Goal: Communication & Community: Answer question/provide support

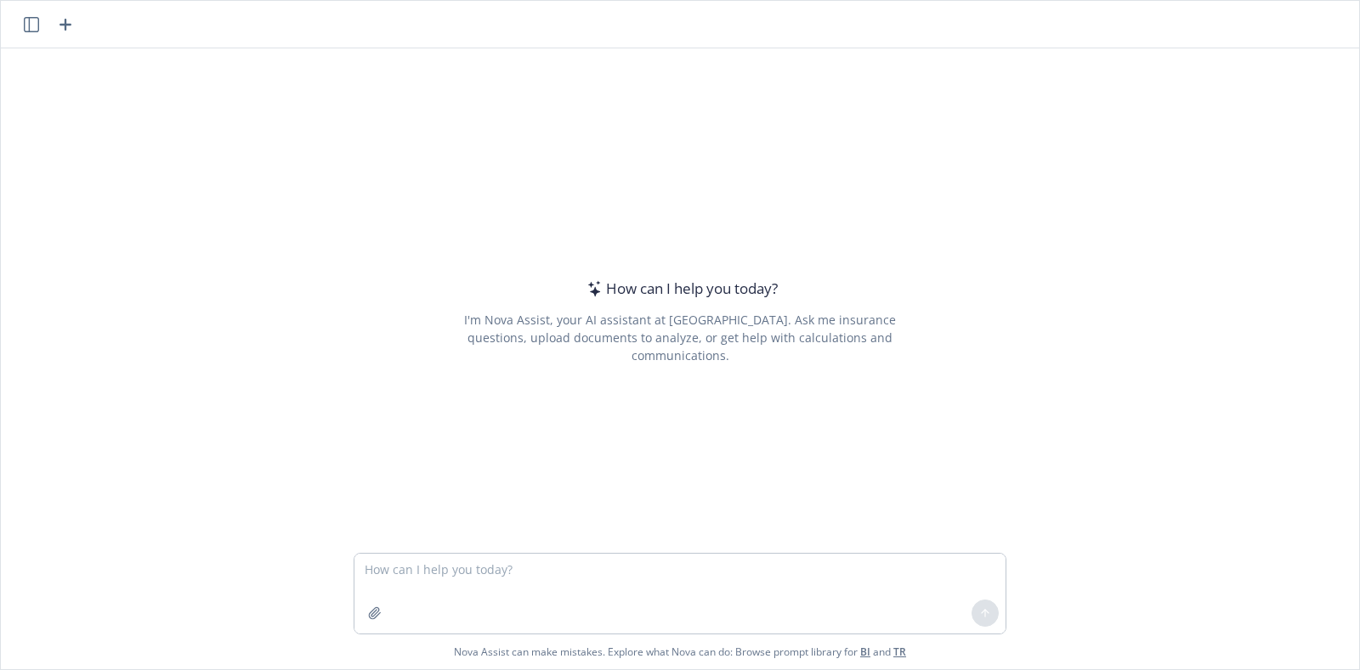
type textarea "I hope this message finds you well. Please find attached the benchmarking repor…"
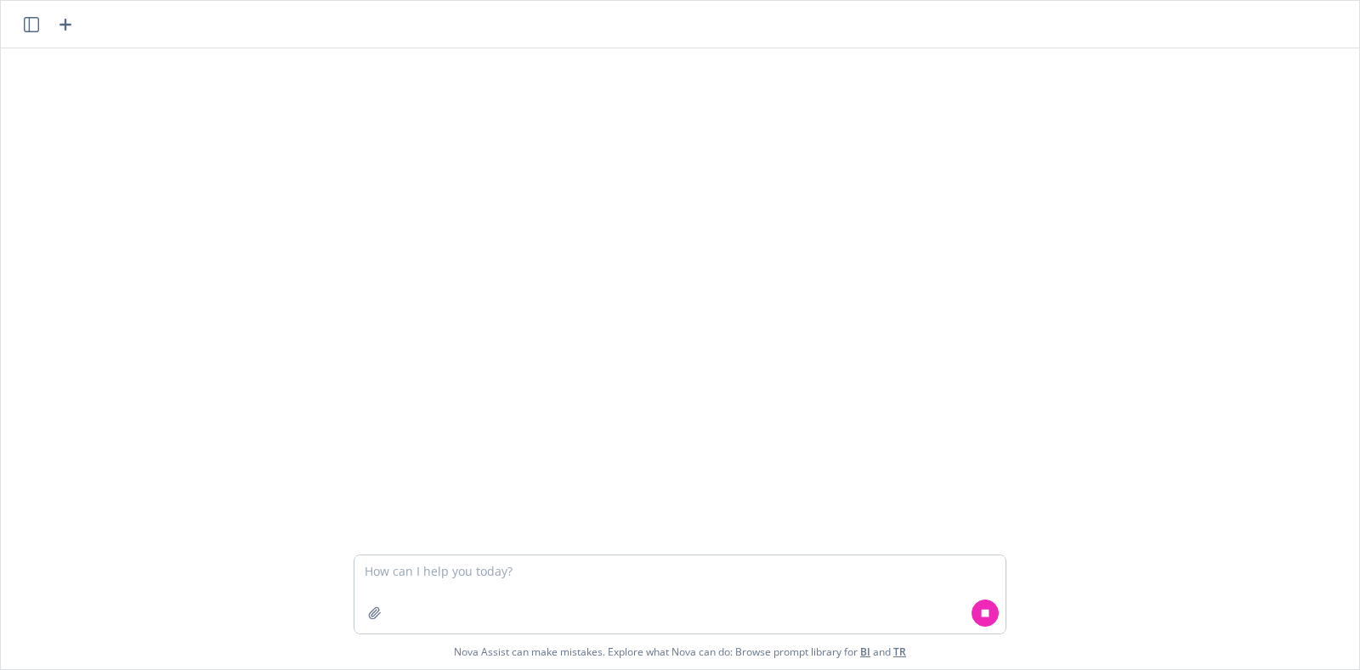
scroll to position [79, 0]
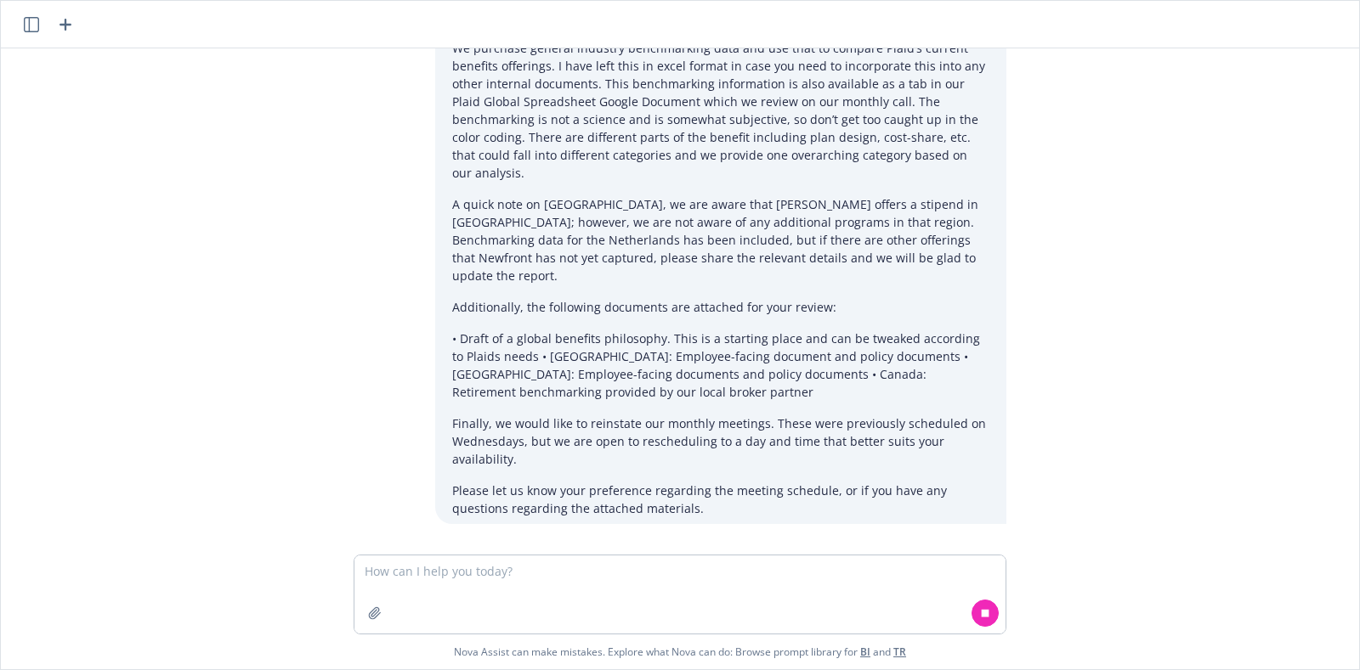
click at [653, 566] on textarea at bounding box center [679, 595] width 651 height 78
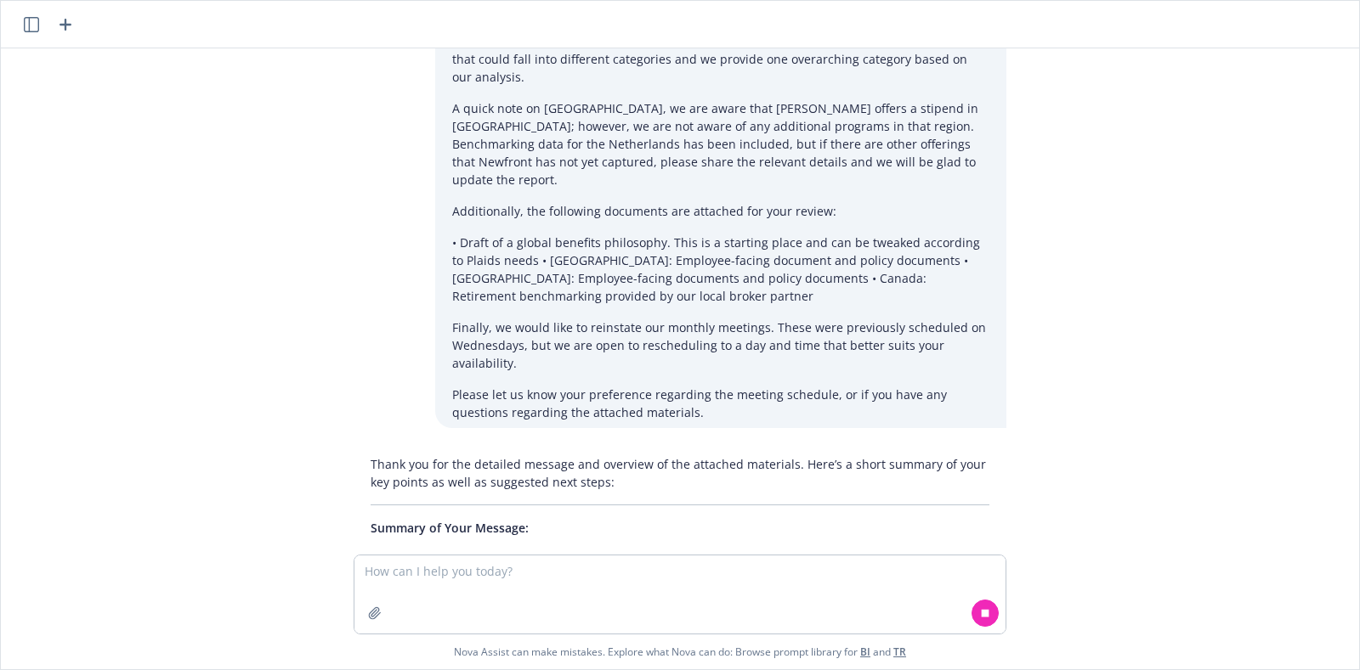
scroll to position [212, 0]
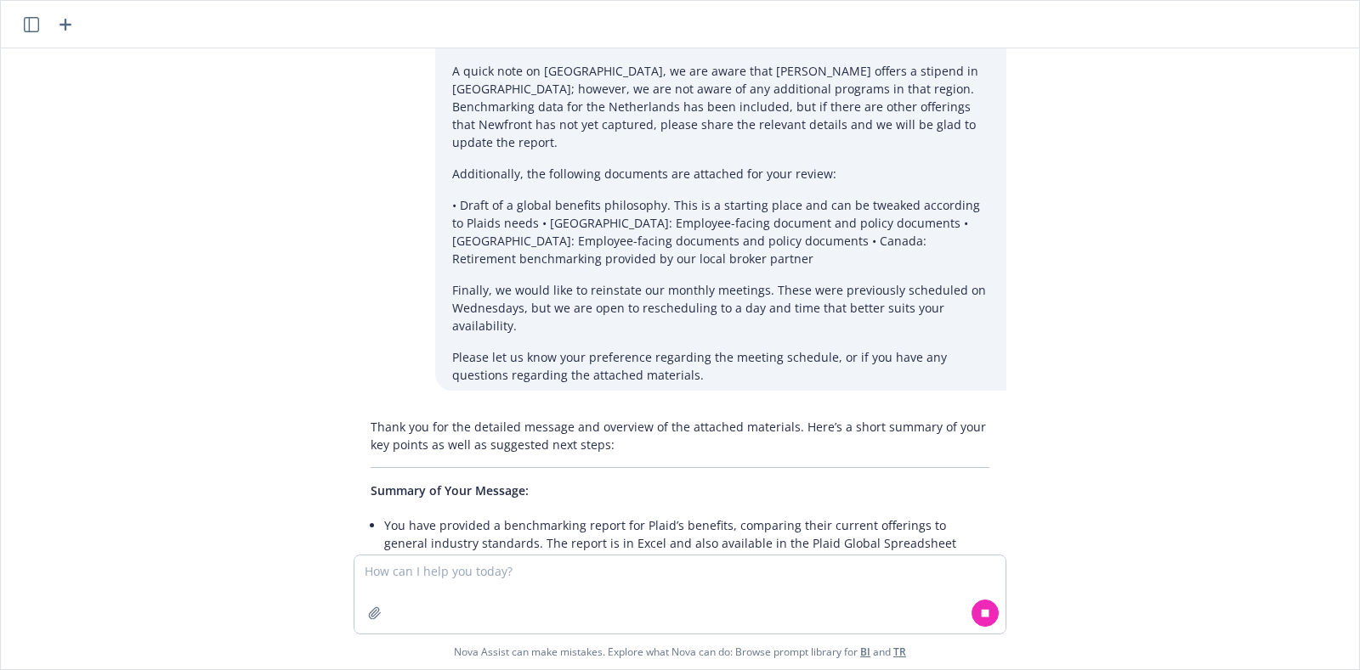
click at [503, 571] on textarea at bounding box center [679, 595] width 651 height 78
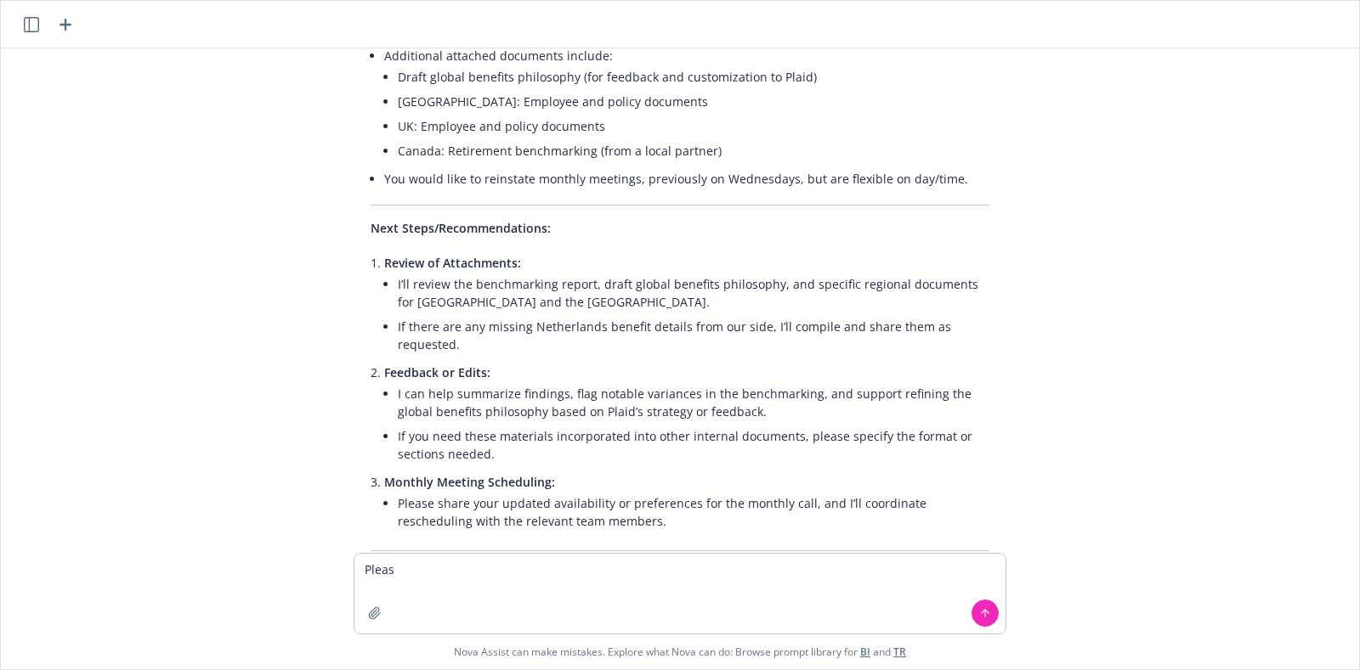
scroll to position [934, 0]
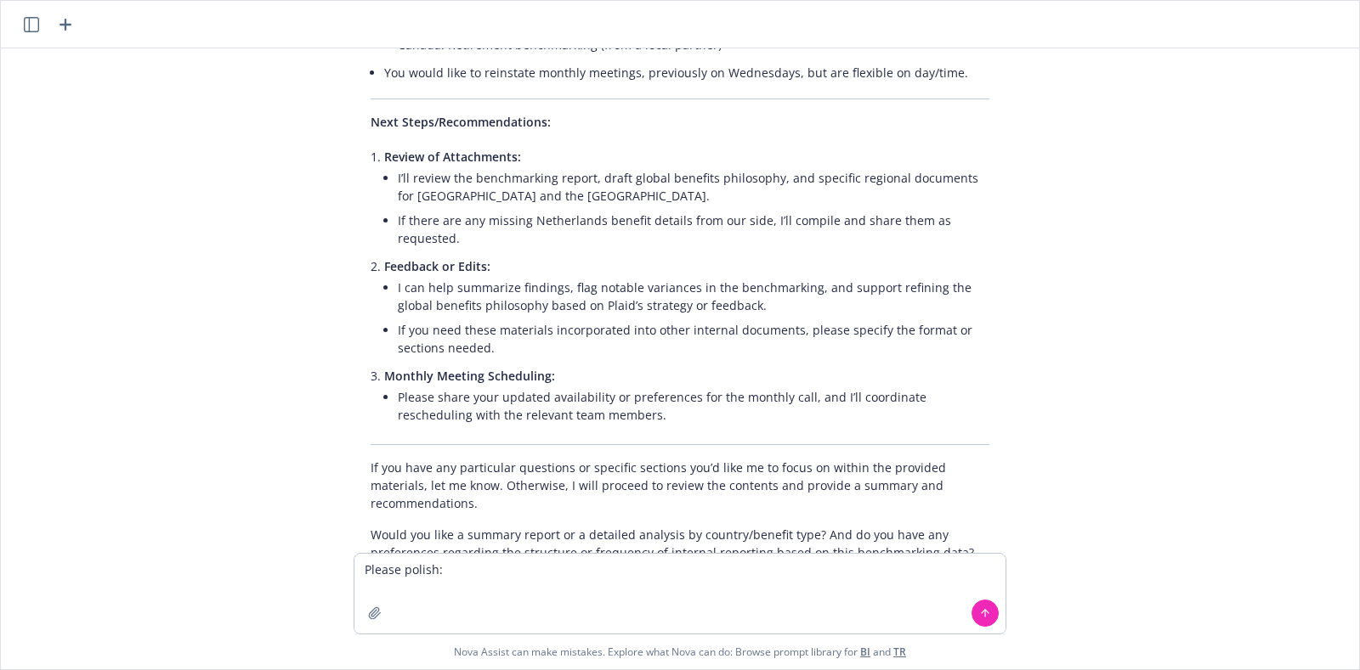
type textarea "Please polish:"
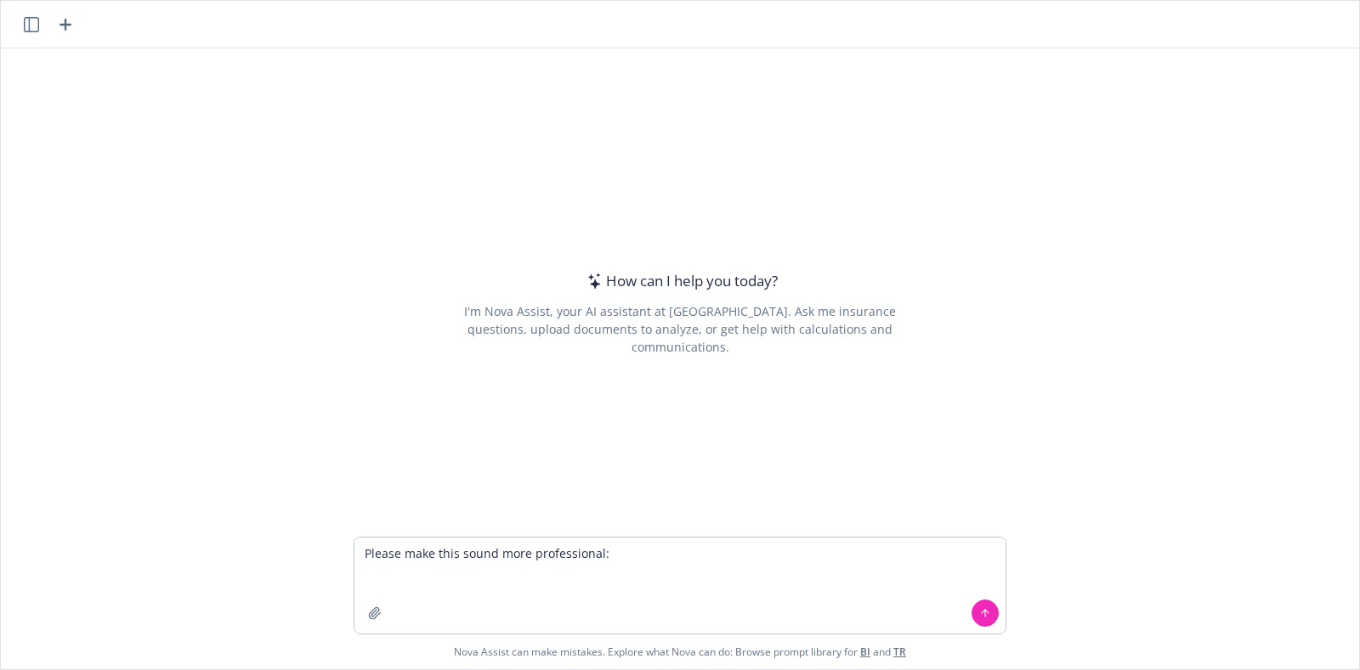
type textarea "Loremi dolo sita conse adip elitseddoeiu: T inci utla etdolor magna ali enim. A…"
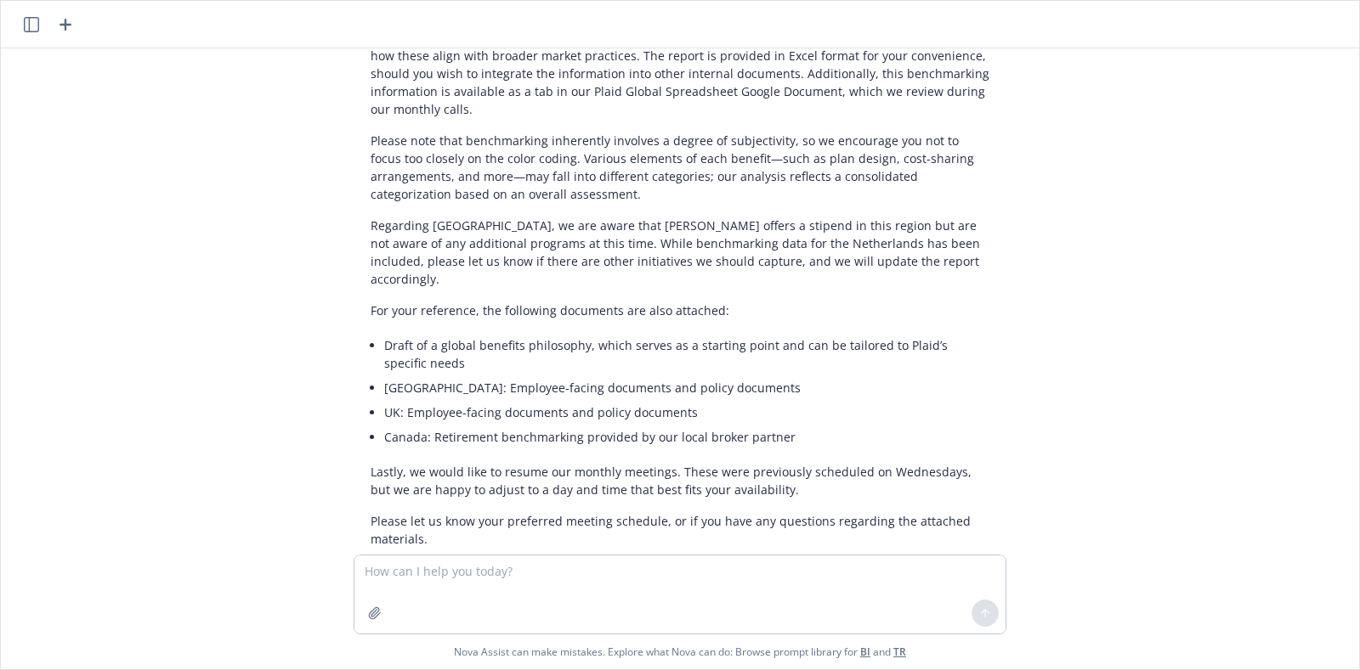
scroll to position [622, 0]
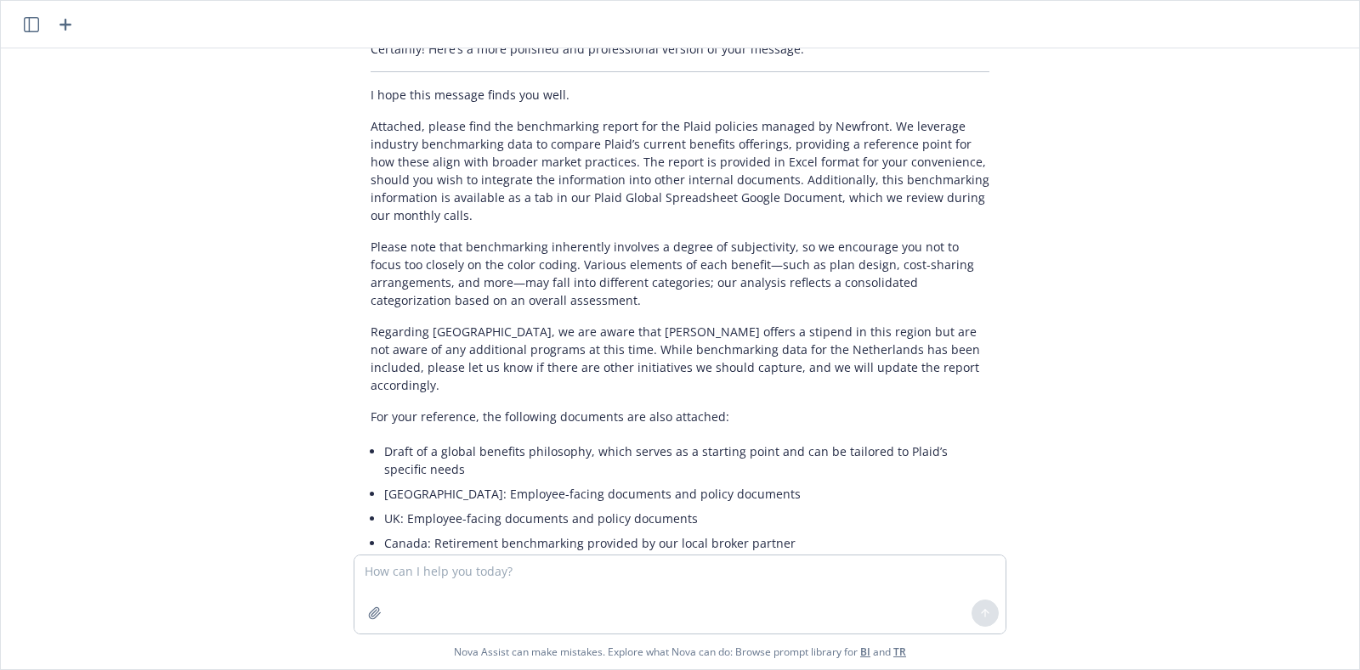
click at [930, 117] on p "Attached, please find the benchmarking report for the Plaid policies managed by…" at bounding box center [679, 170] width 619 height 107
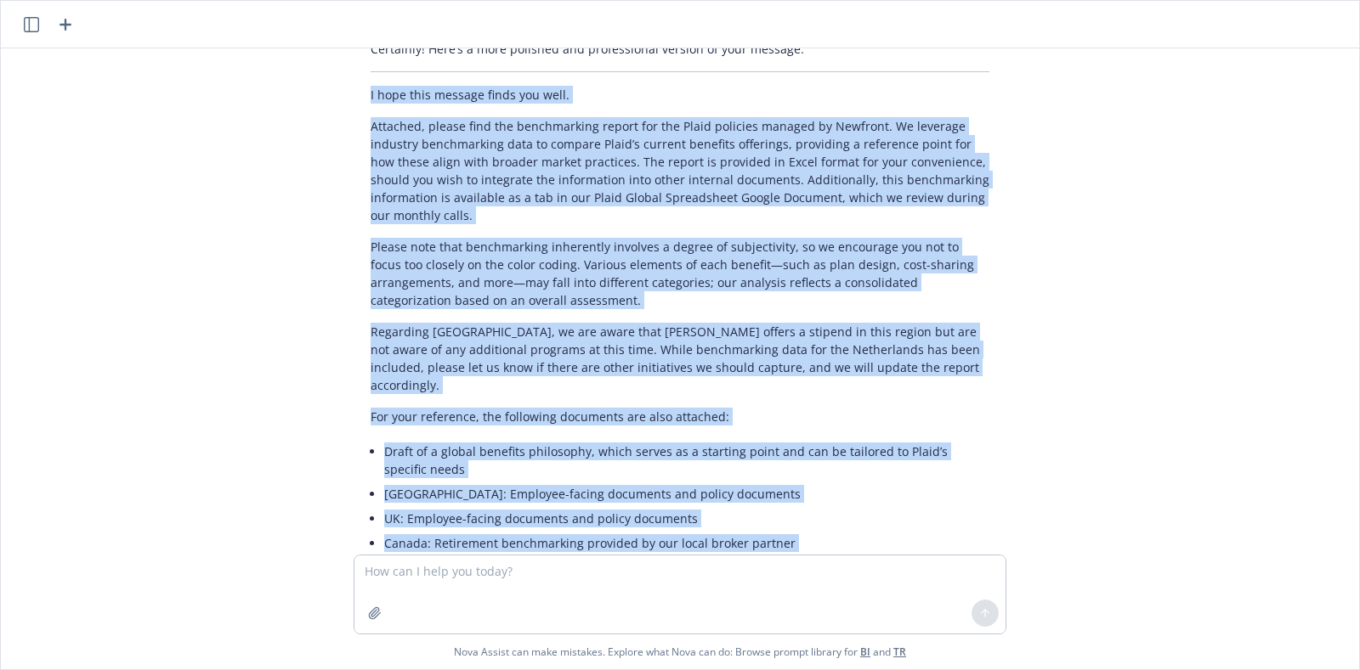
drag, startPoint x: 766, startPoint y: 543, endPoint x: 349, endPoint y: 68, distance: 631.6
click at [353, 66] on div "Certainly! Here’s a more polished and professional version of your message: I h…" at bounding box center [679, 354] width 653 height 642
copy div "L ipsu dolo sitamet conse adi elit. Seddoeiu, tempor inci utl etdoloremagn aliq…"
click at [1258, 256] on div "Please make this sound more professional: I hope this message finds you well. P…" at bounding box center [680, 301] width 1358 height 506
